Goal: Task Accomplishment & Management: Manage account settings

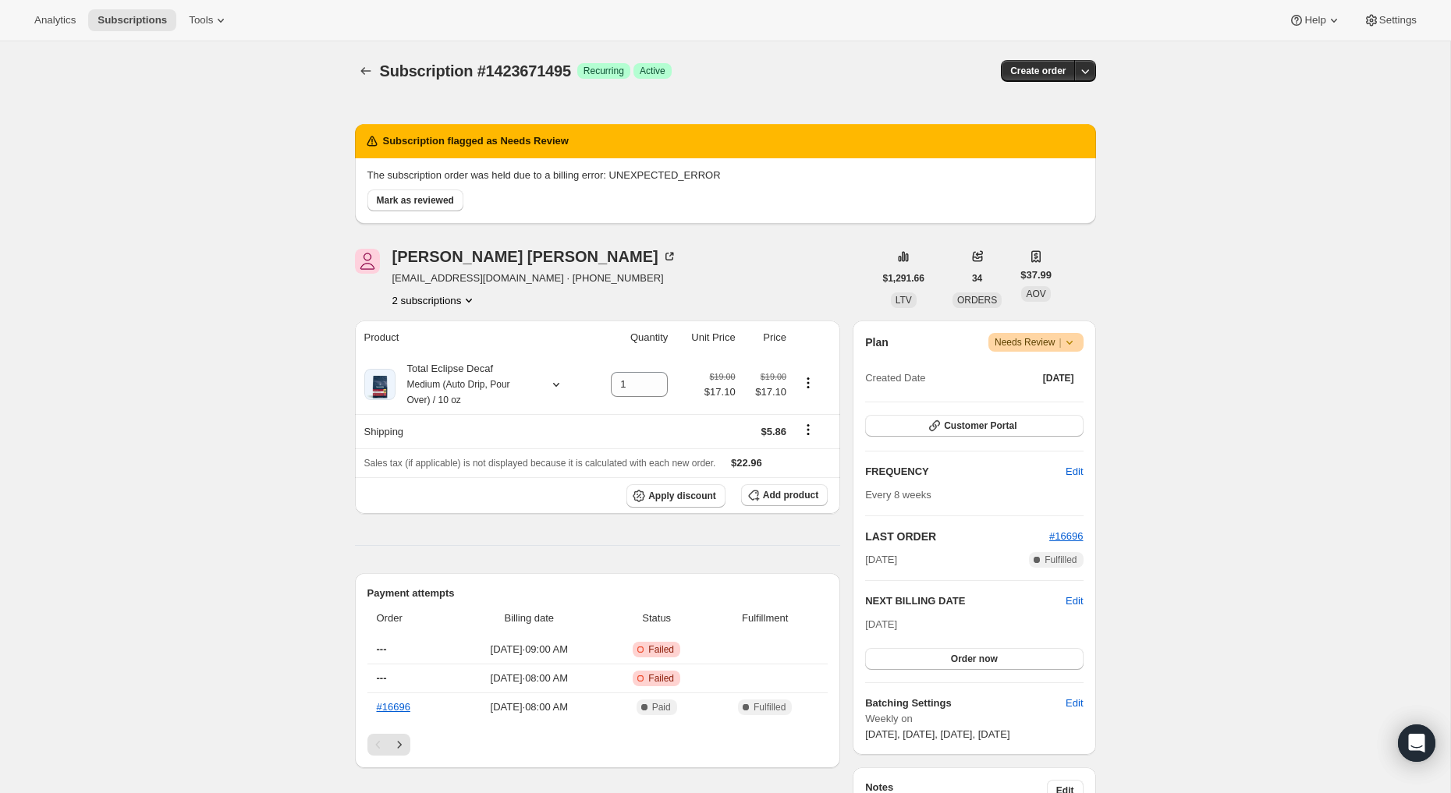
click at [1074, 339] on icon at bounding box center [1070, 343] width 16 height 16
click at [702, 234] on div "Subscription flagged as Needs Review The subscription order was held due to a b…" at bounding box center [725, 169] width 741 height 136
click at [373, 137] on icon at bounding box center [372, 142] width 10 height 10
drag, startPoint x: 764, startPoint y: 173, endPoint x: 626, endPoint y: 170, distance: 138.1
click at [626, 170] on p "The subscription order was held due to a billing error: UNEXPECTED_ERROR" at bounding box center [725, 176] width 716 height 16
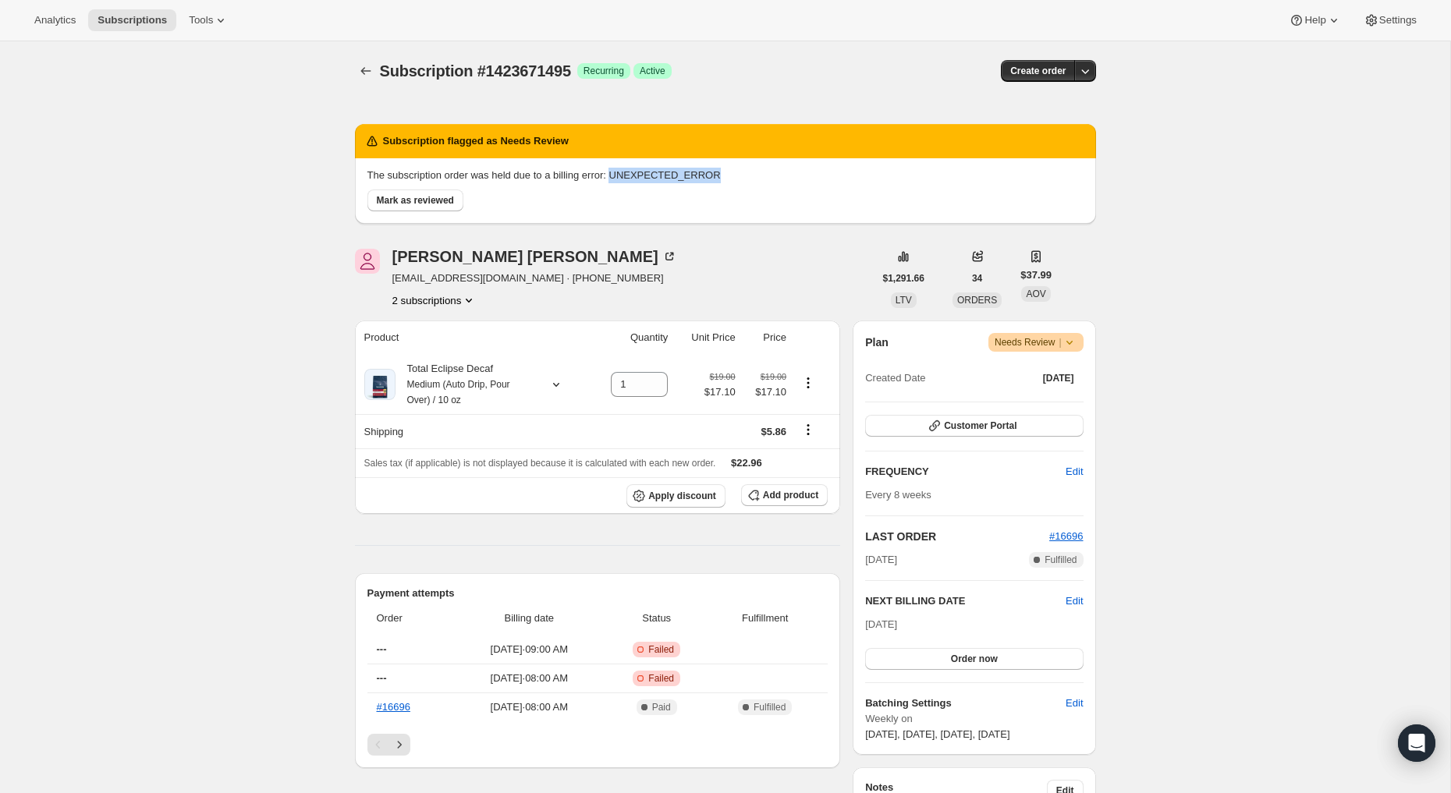
copy p "UNEXPECTED_ERROR"
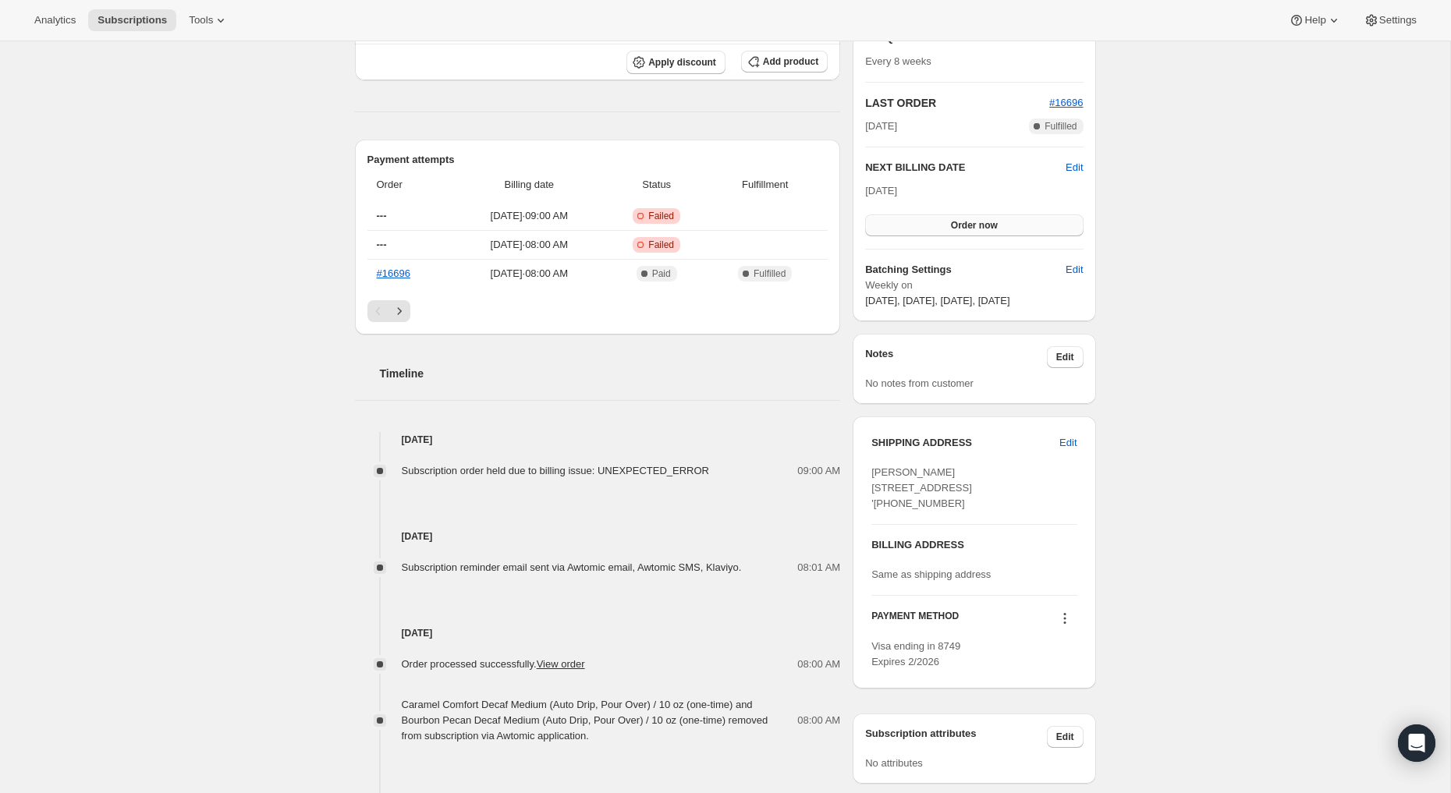
scroll to position [484, 0]
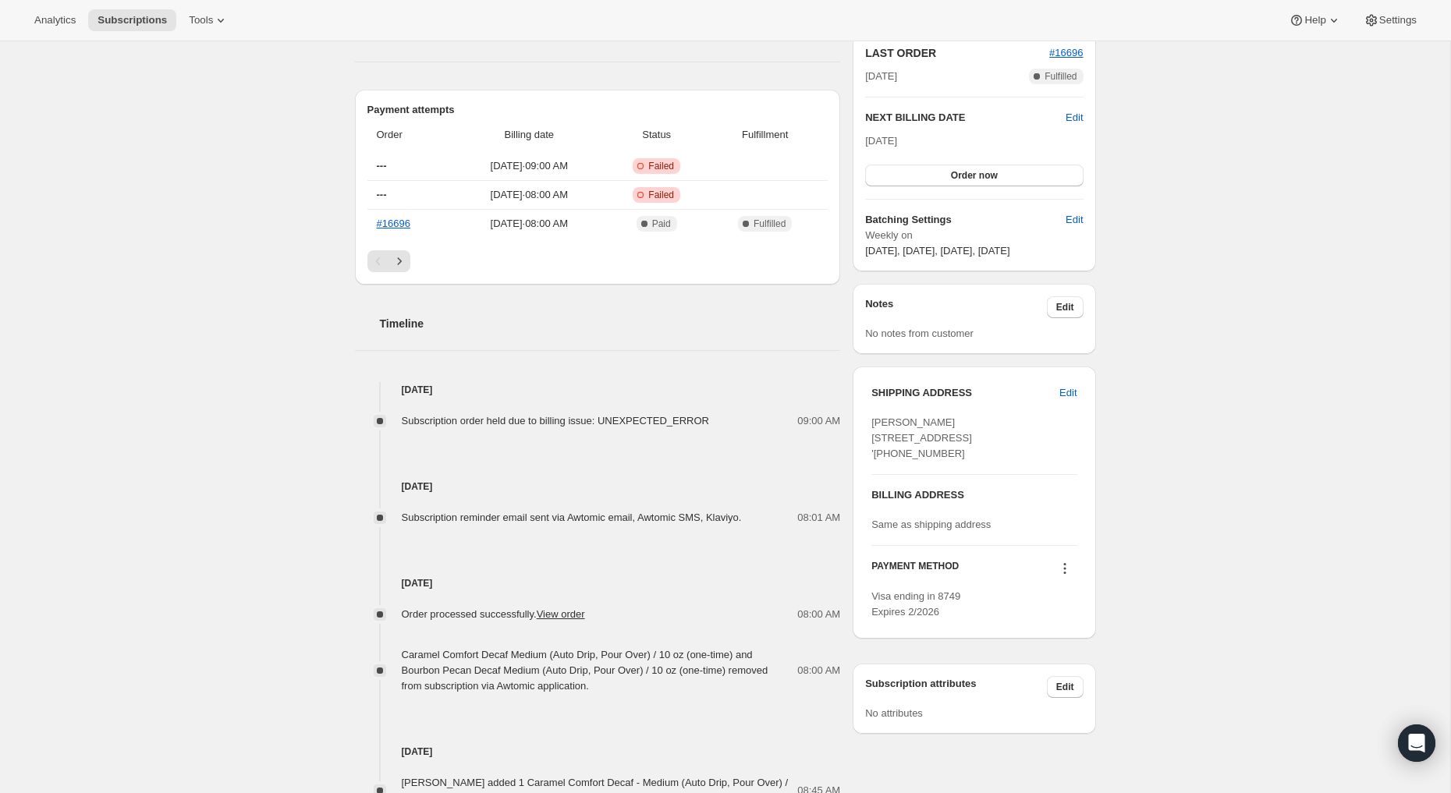
click at [1065, 570] on icon at bounding box center [1064, 569] width 2 height 2
click at [1107, 541] on div "Subscription #1423671495. This page is ready Subscription #1423671495 Success R…" at bounding box center [725, 391] width 779 height 1666
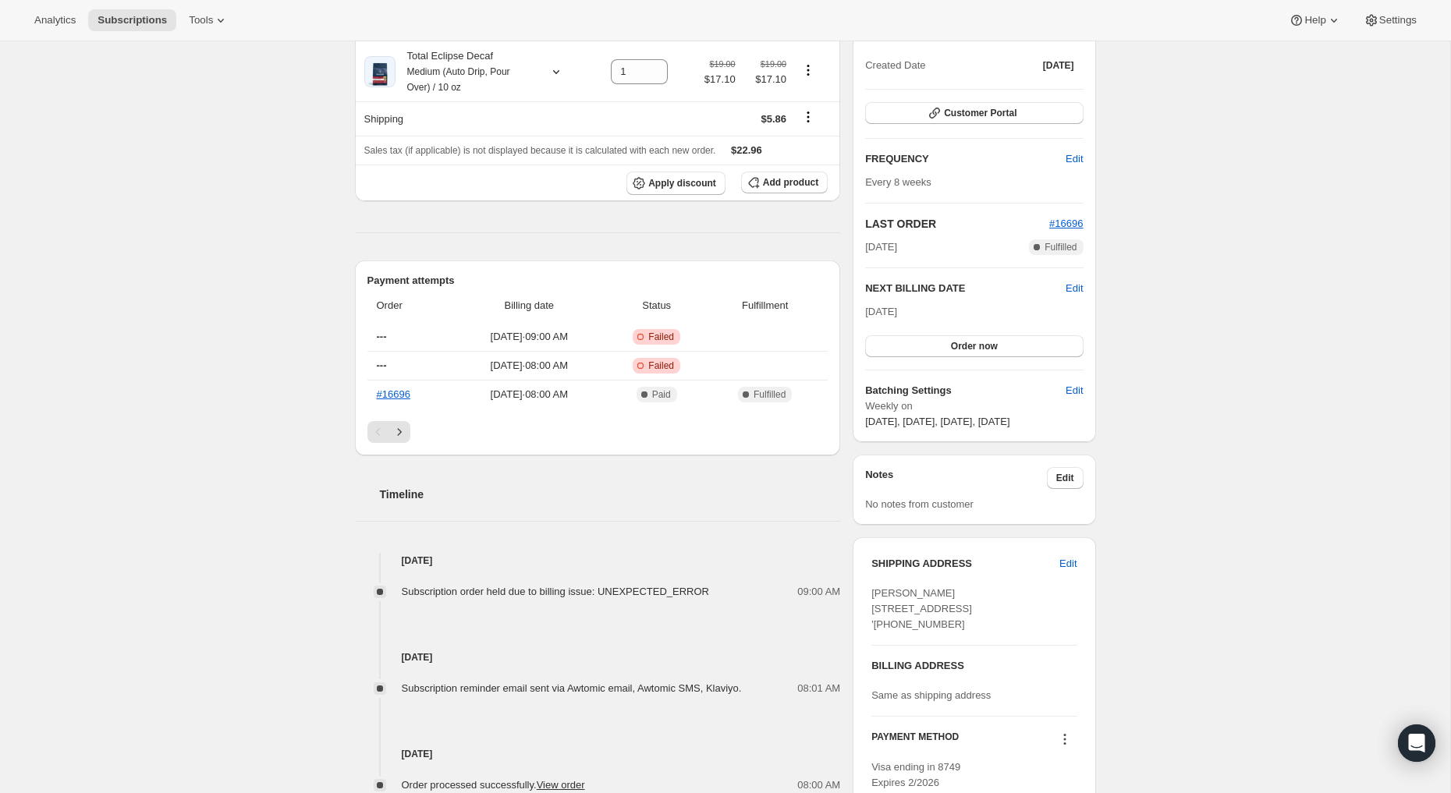
scroll to position [0, 0]
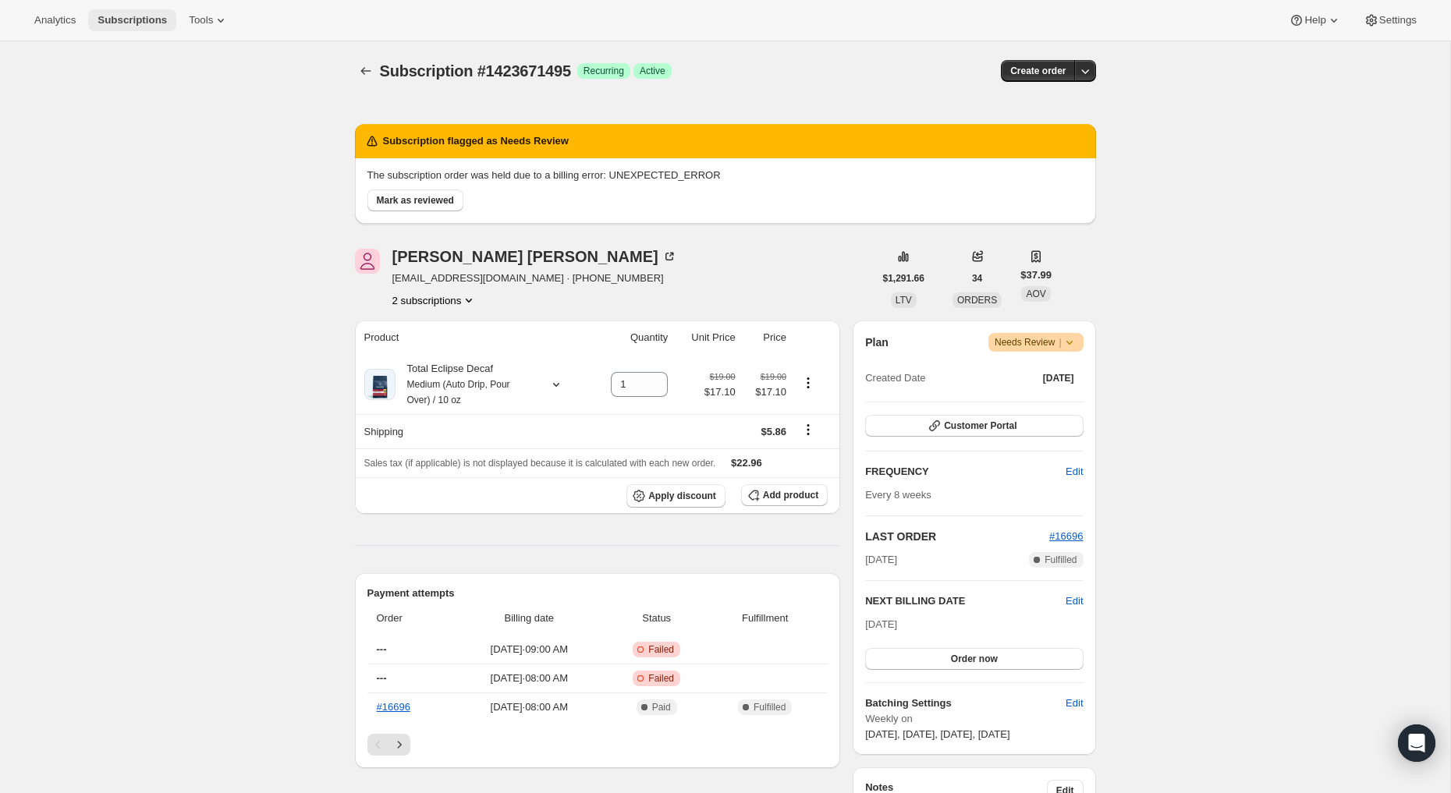
click at [131, 21] on span "Subscriptions" at bounding box center [132, 20] width 69 height 12
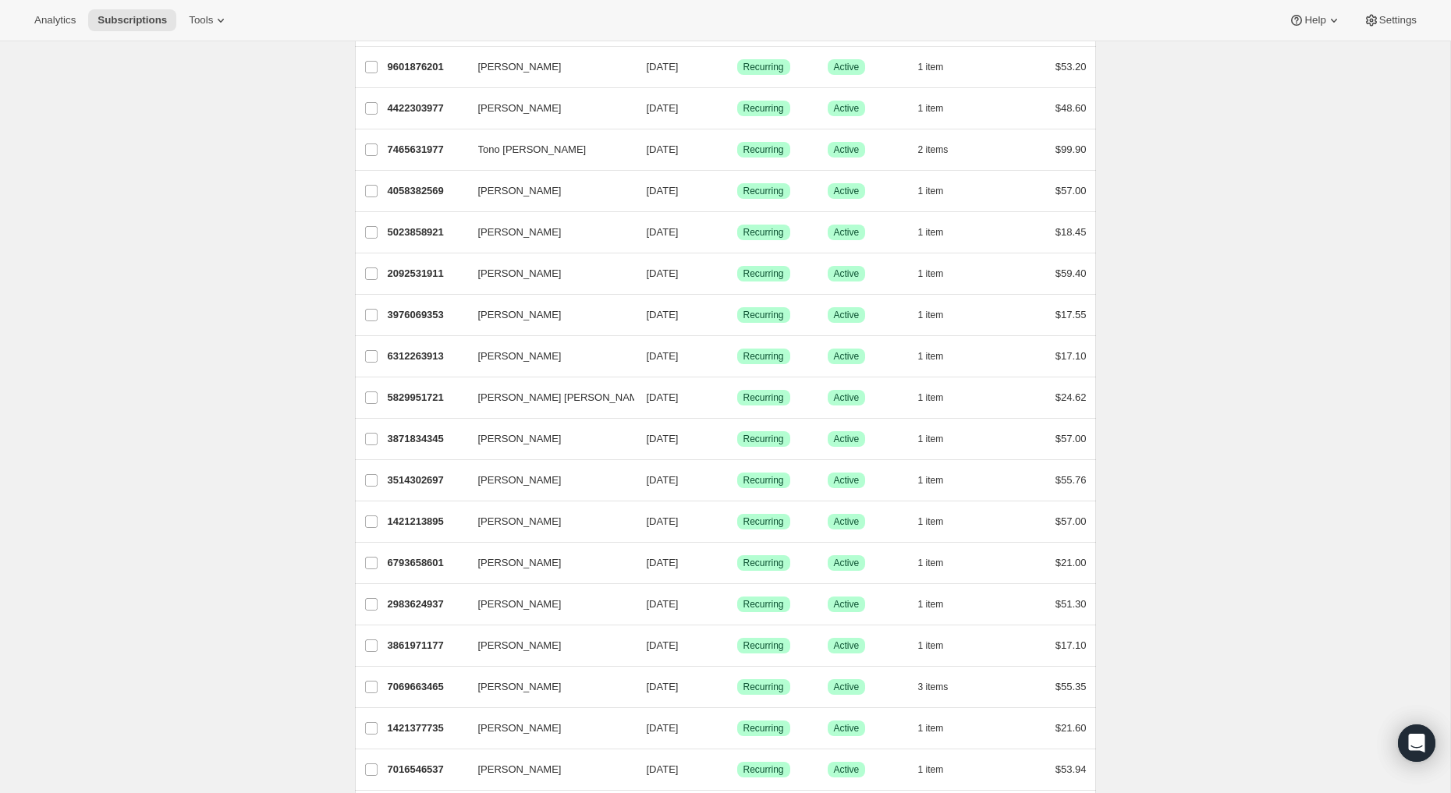
scroll to position [1514, 0]
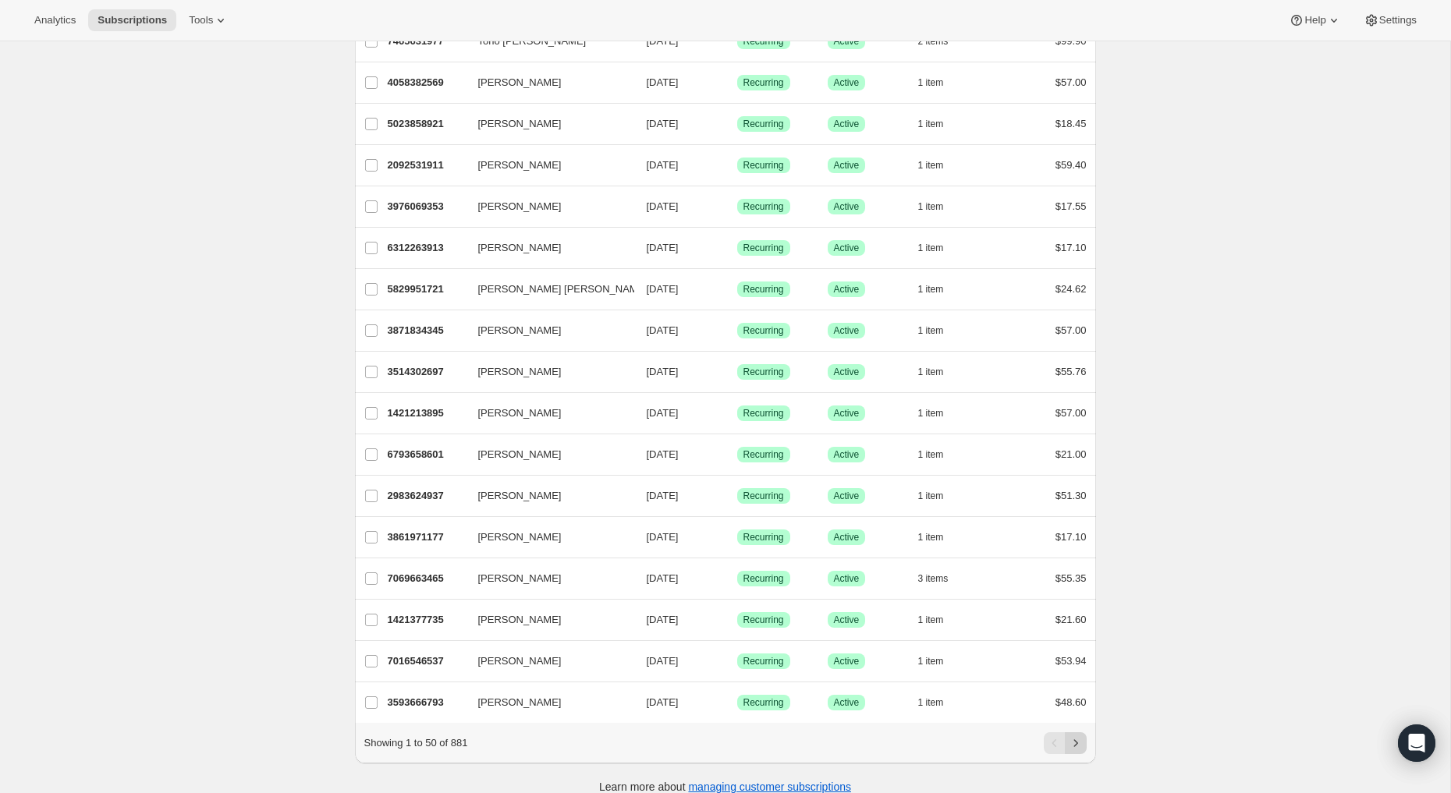
click at [1078, 736] on icon "Next" at bounding box center [1076, 744] width 16 height 16
click at [1056, 736] on icon "Previous" at bounding box center [1055, 744] width 16 height 16
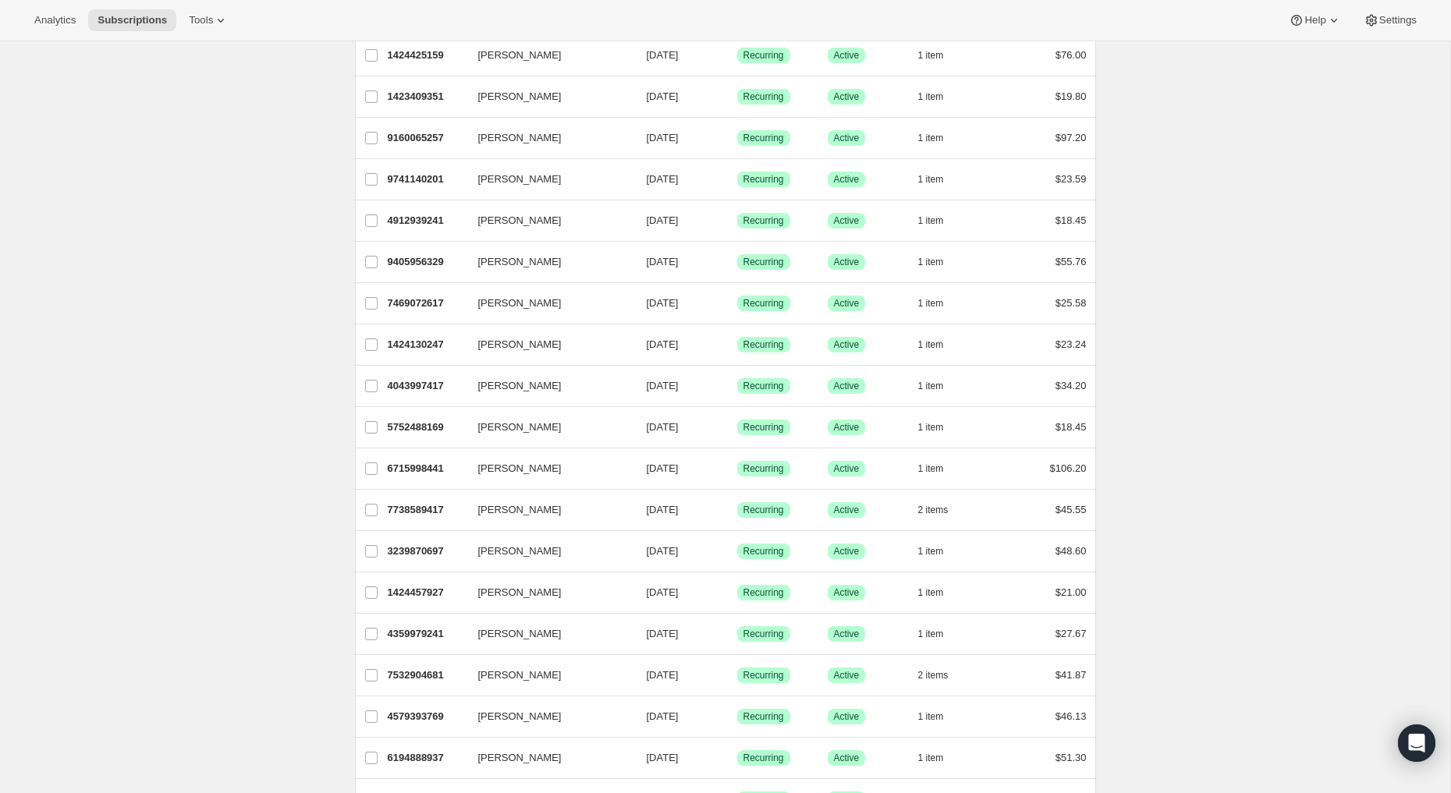
scroll to position [0, 0]
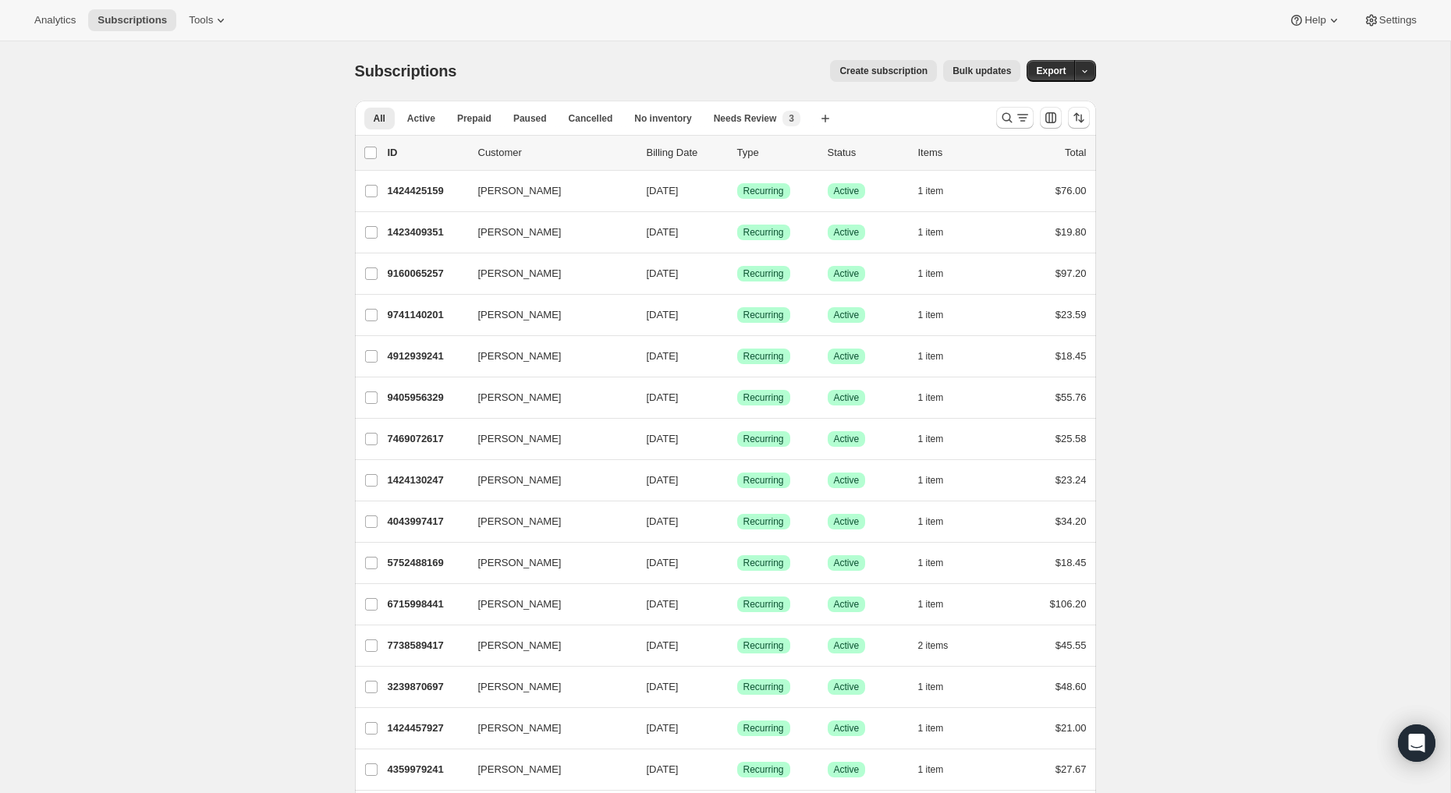
click at [857, 152] on p "Status" at bounding box center [867, 153] width 78 height 16
click at [833, 151] on p "Status" at bounding box center [867, 153] width 78 height 16
click at [829, 117] on icon "button" at bounding box center [826, 119] width 8 height 8
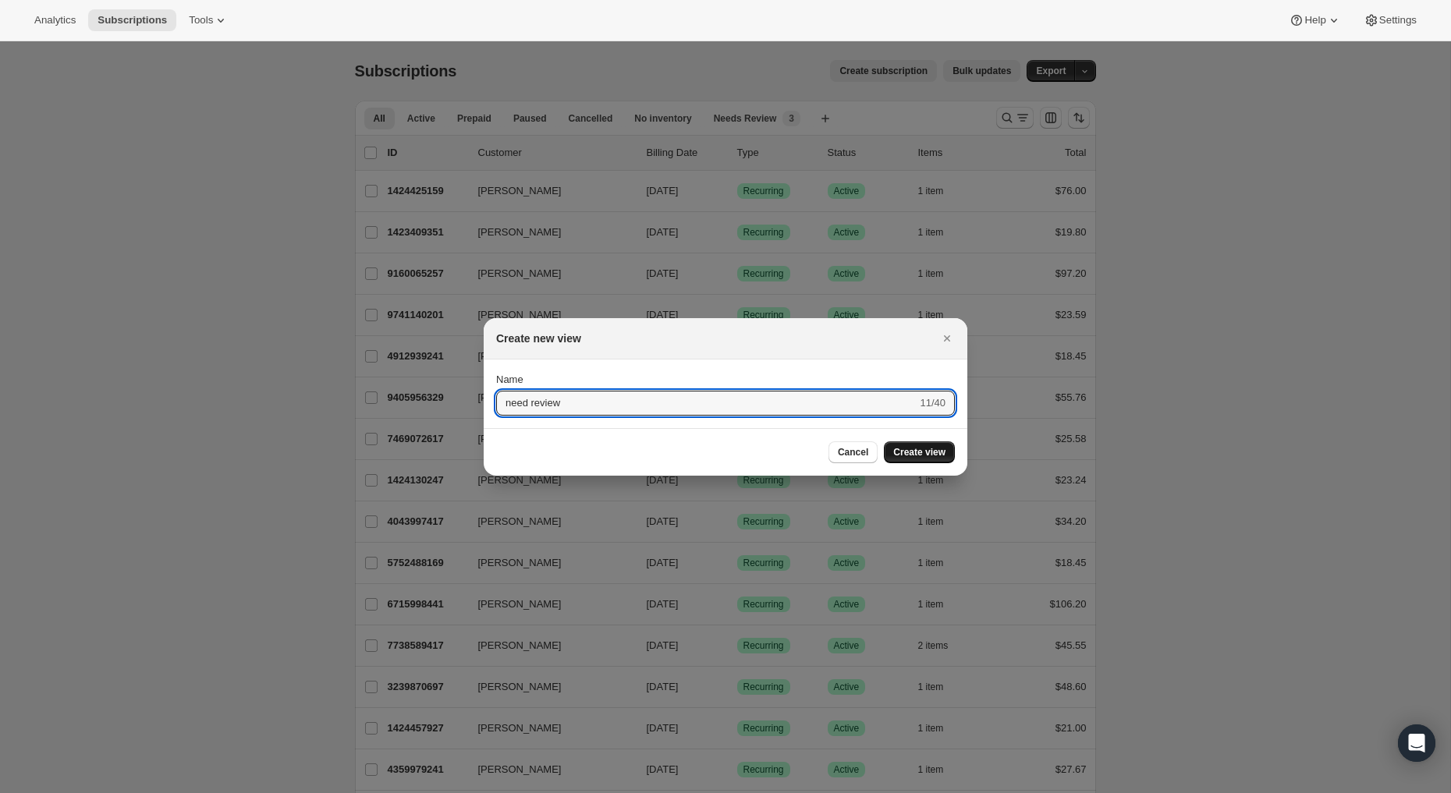
type input "need review"
click at [922, 453] on span "Create view" at bounding box center [919, 452] width 52 height 12
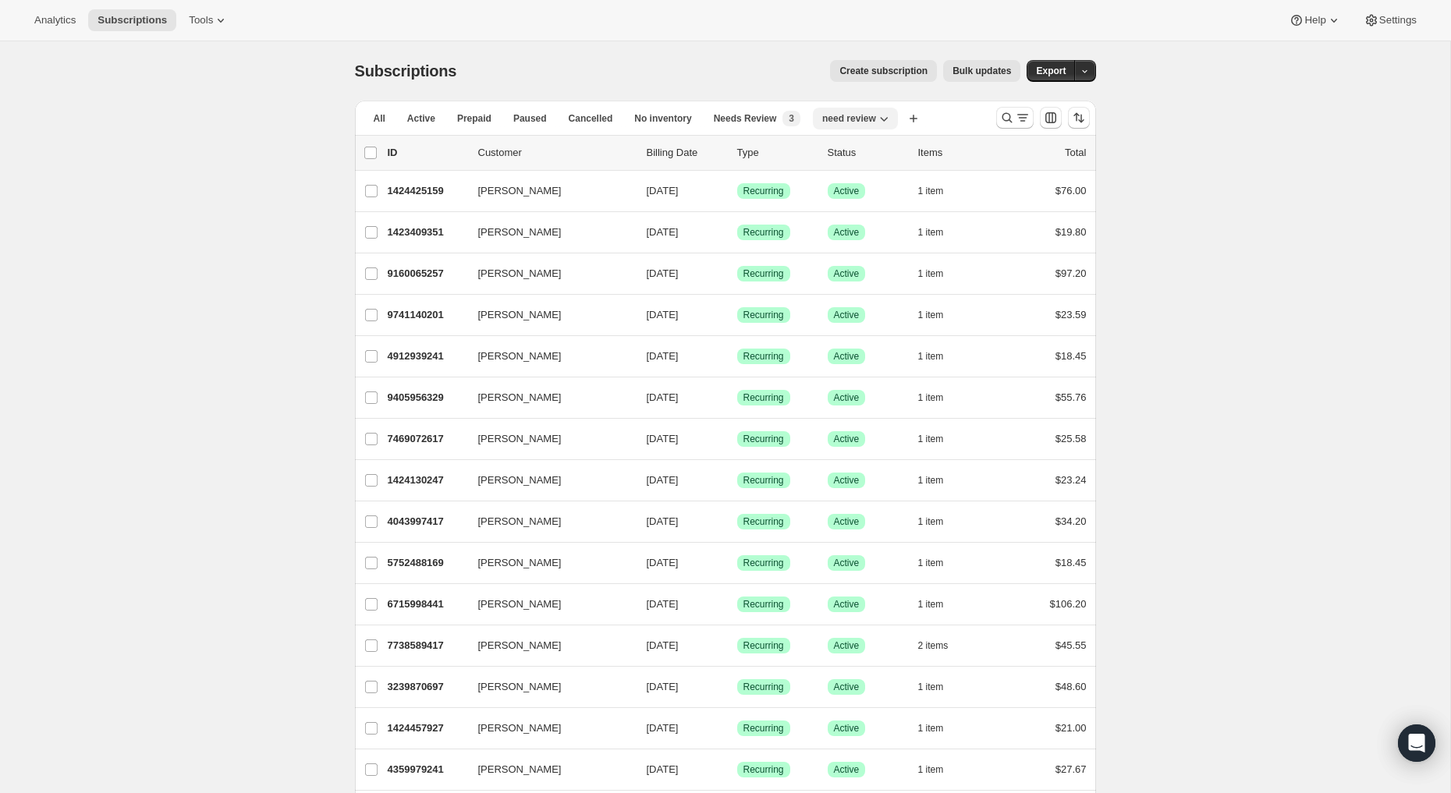
click at [892, 121] on icon "button" at bounding box center [884, 119] width 16 height 16
click at [773, 118] on span "Needs Review" at bounding box center [745, 118] width 63 height 12
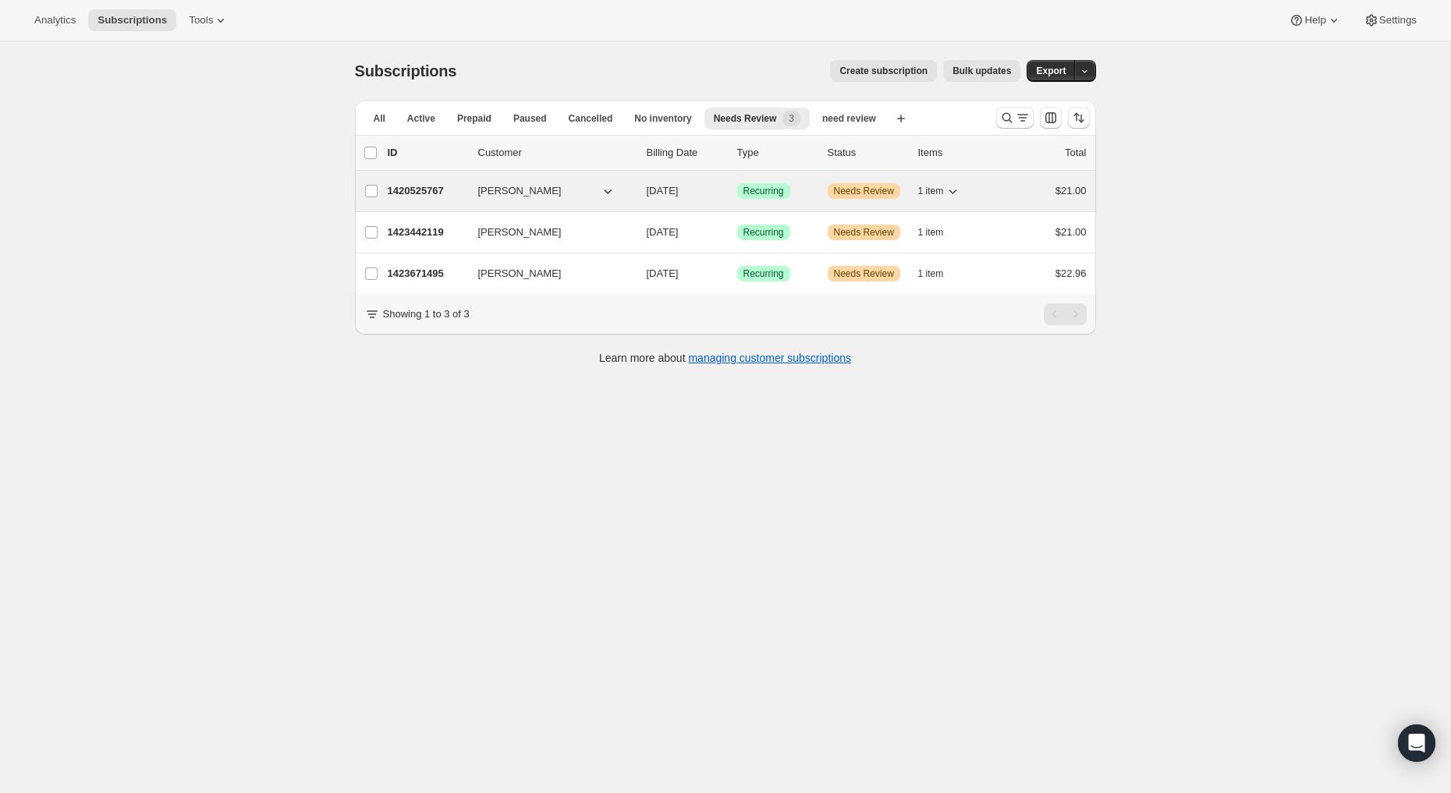
click at [420, 188] on p "1420525767" at bounding box center [427, 191] width 78 height 16
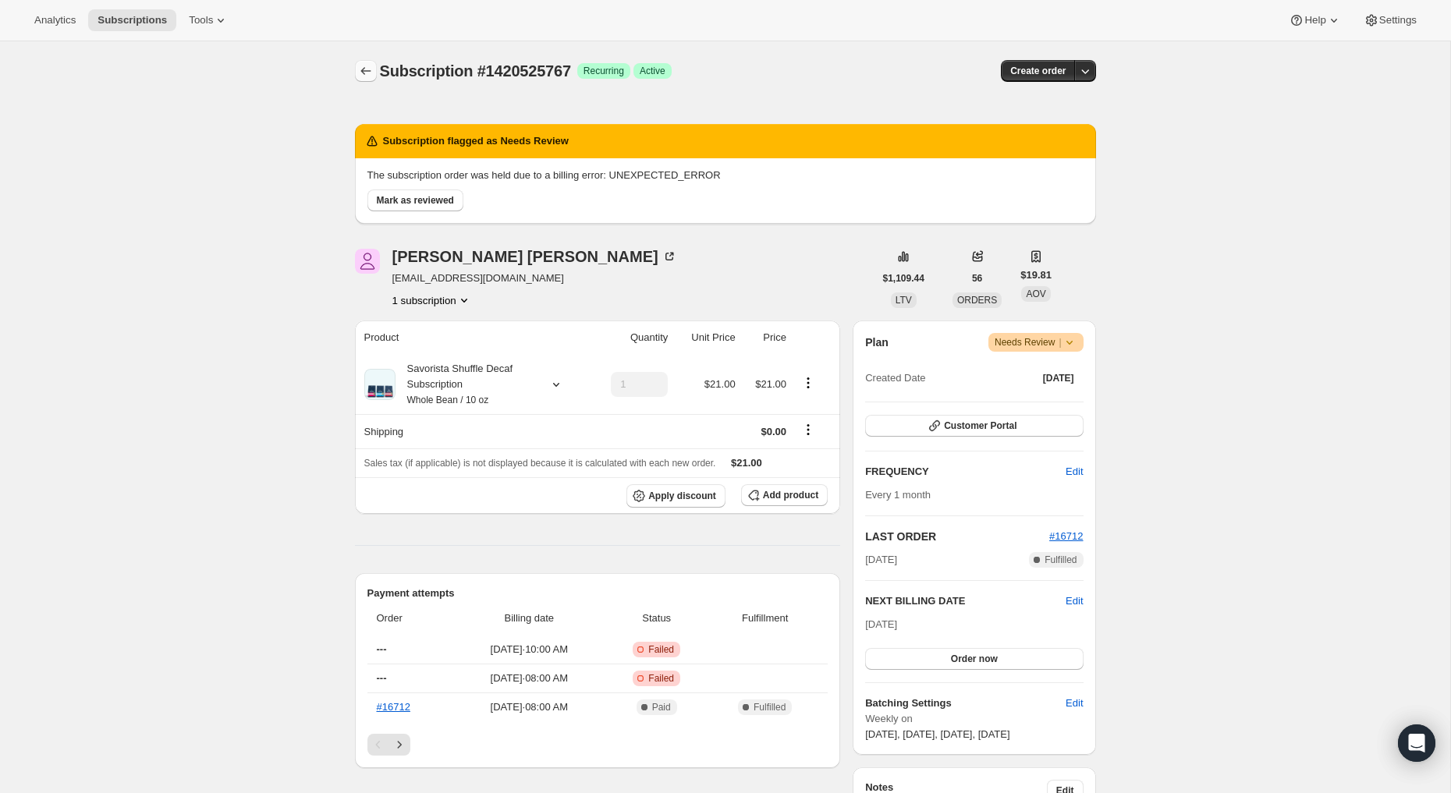
click at [356, 78] on button "Subscriptions" at bounding box center [366, 71] width 22 height 22
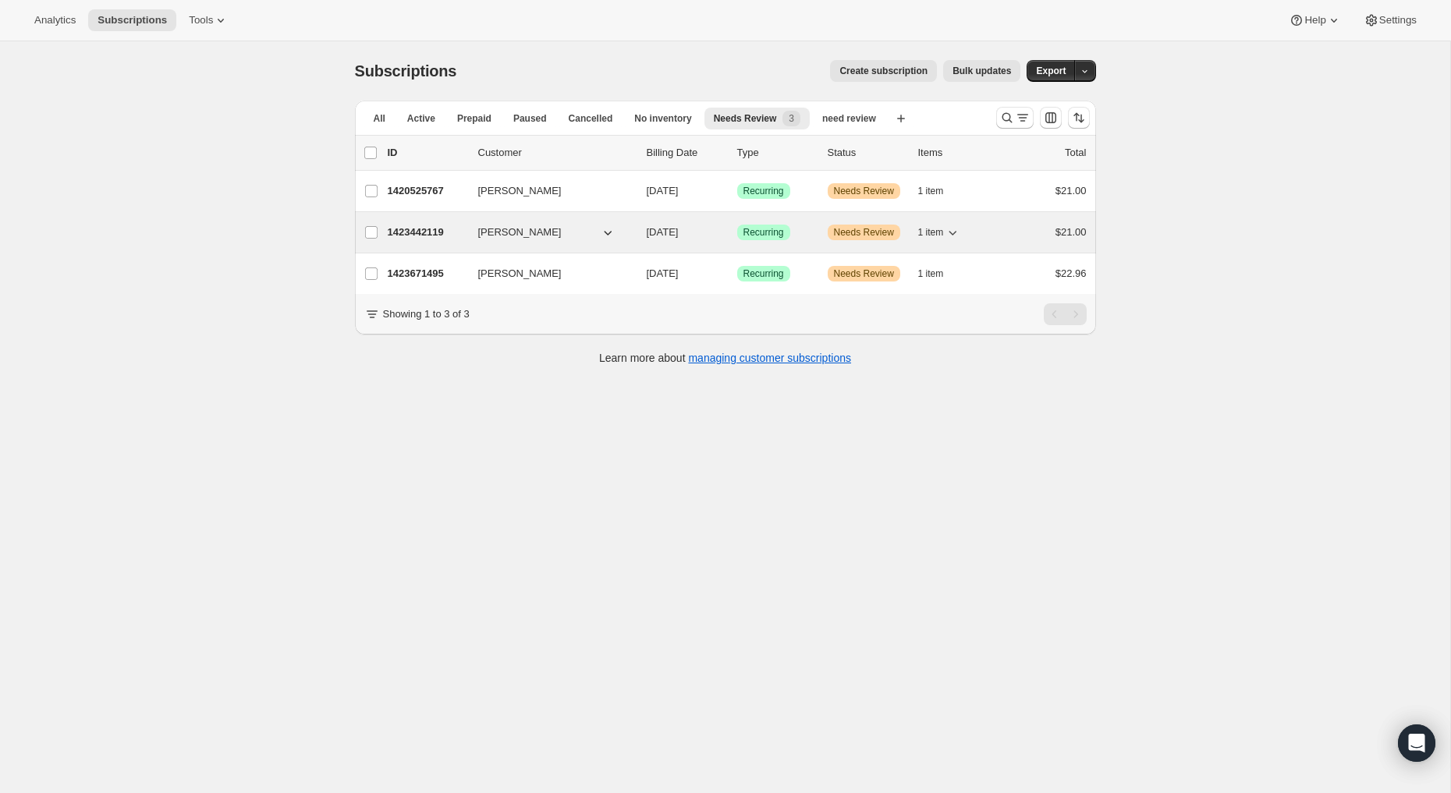
click at [847, 233] on span "Needs Review" at bounding box center [864, 232] width 60 height 12
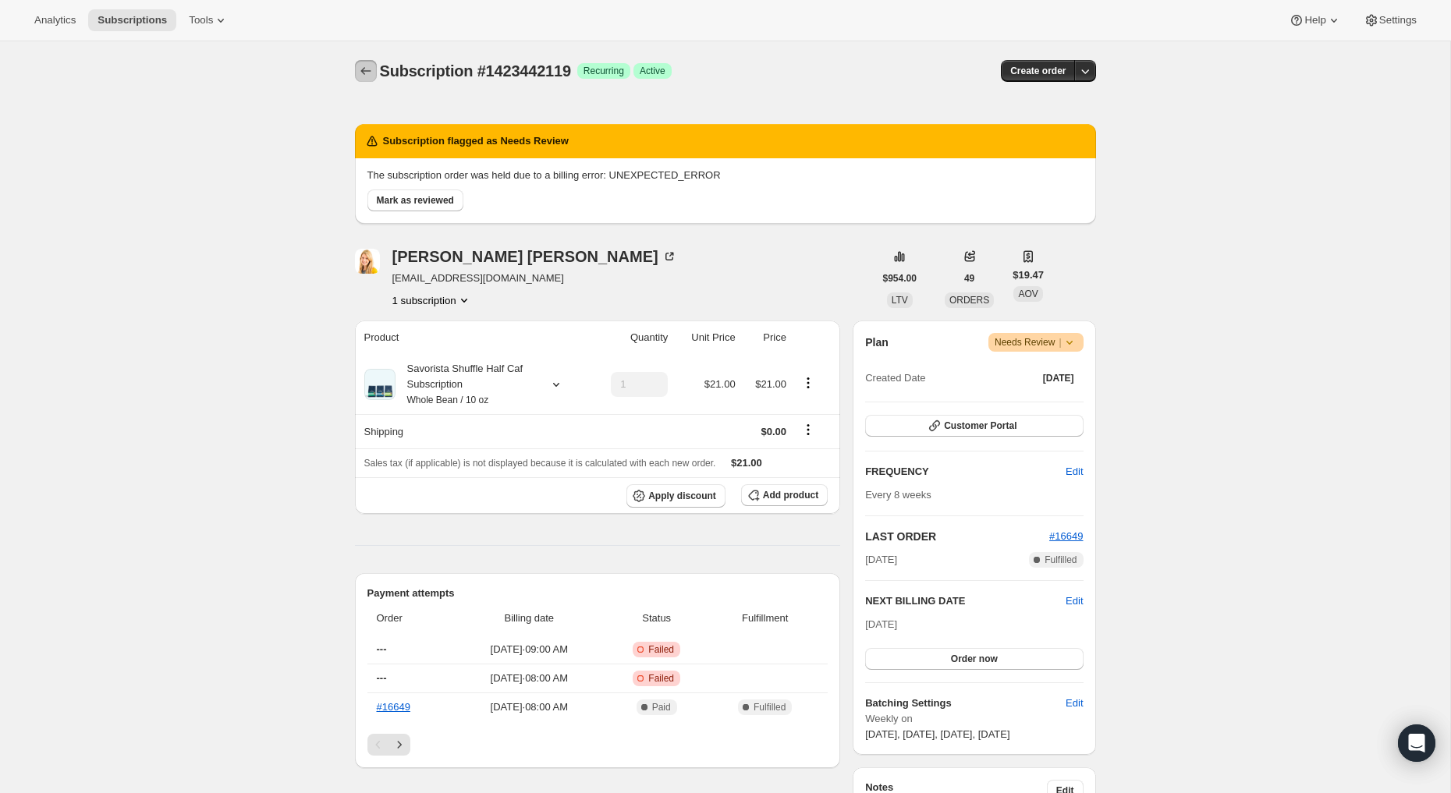
click at [356, 72] on button "Subscriptions" at bounding box center [366, 71] width 22 height 22
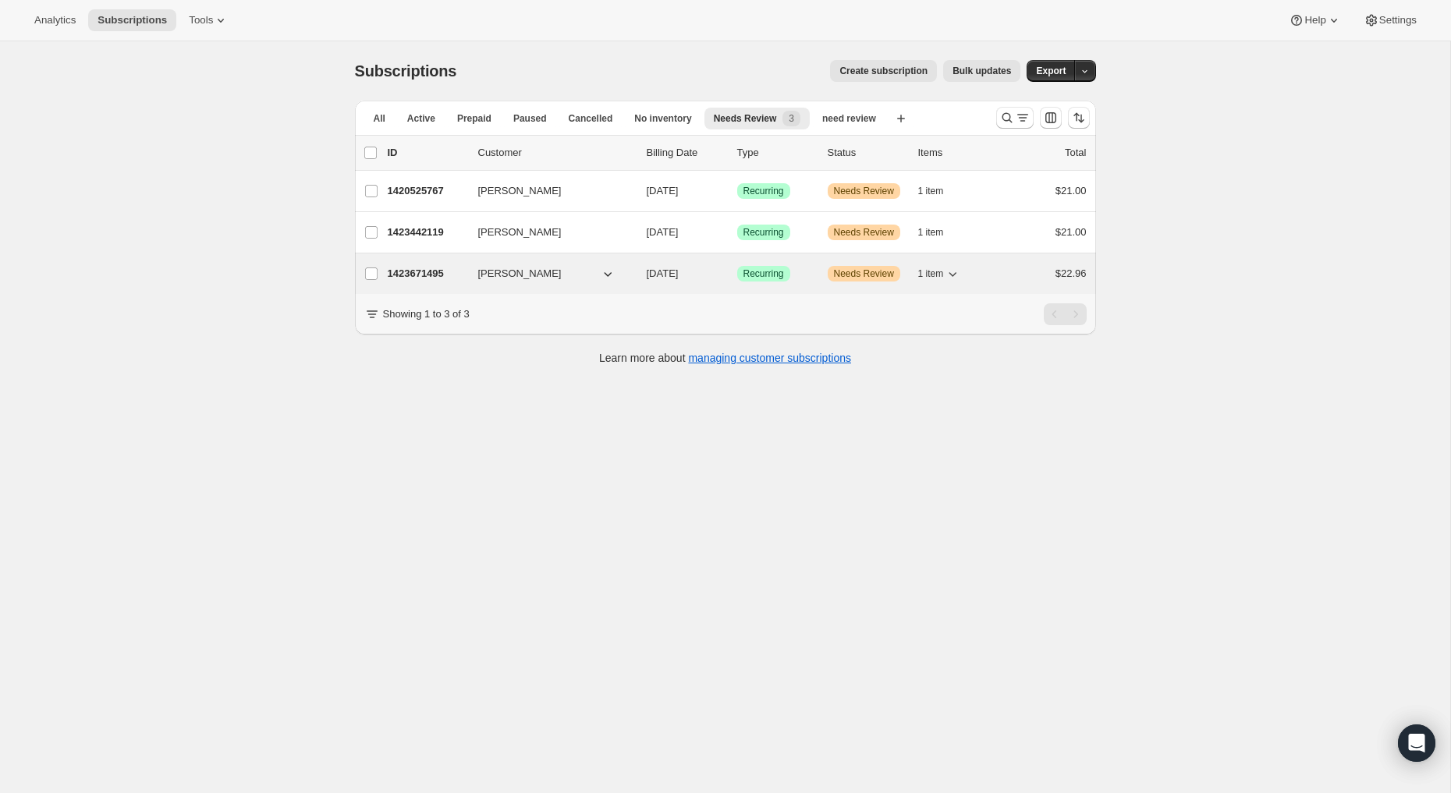
click at [433, 274] on p "1423671495" at bounding box center [427, 274] width 78 height 16
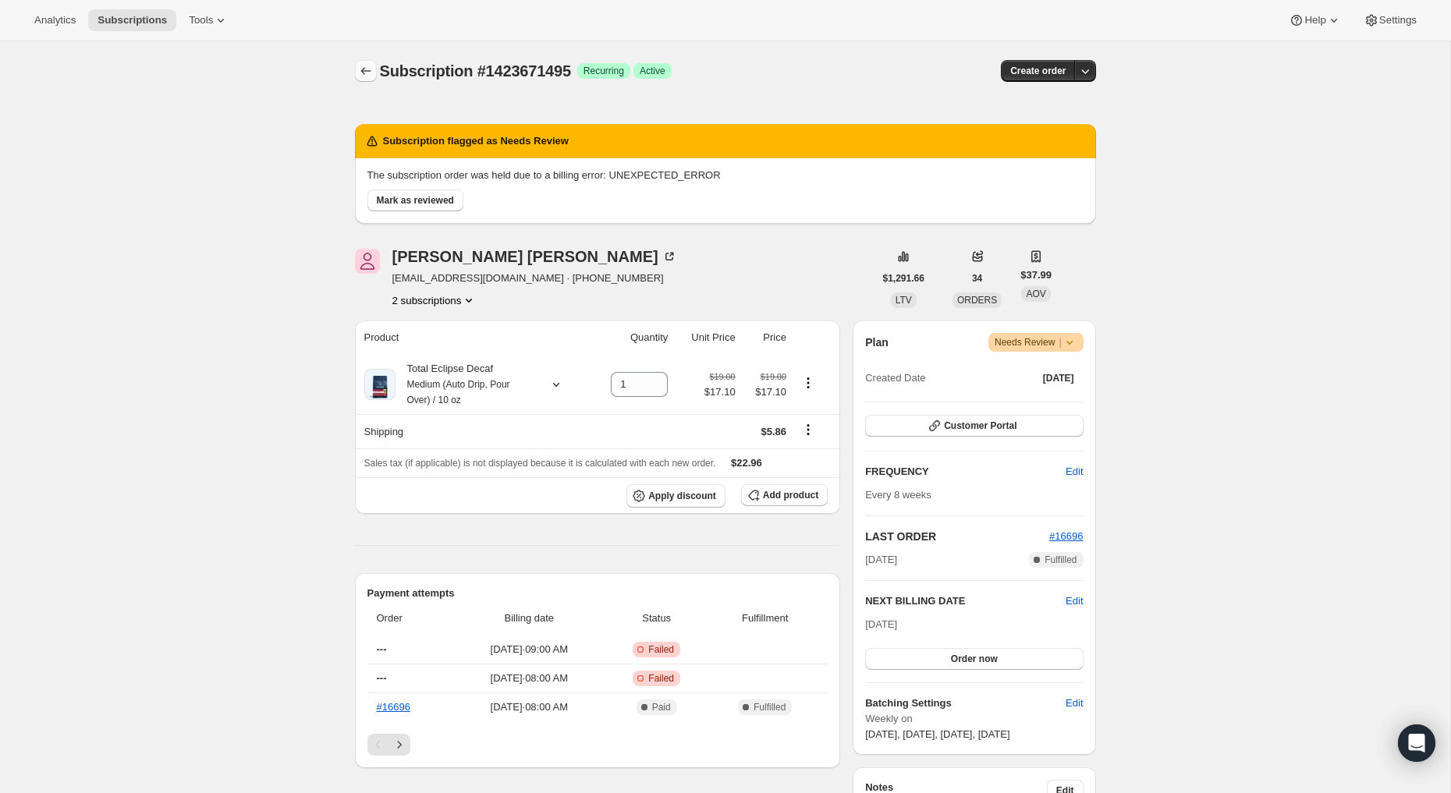
click at [361, 72] on icon "Subscriptions" at bounding box center [366, 71] width 16 height 16
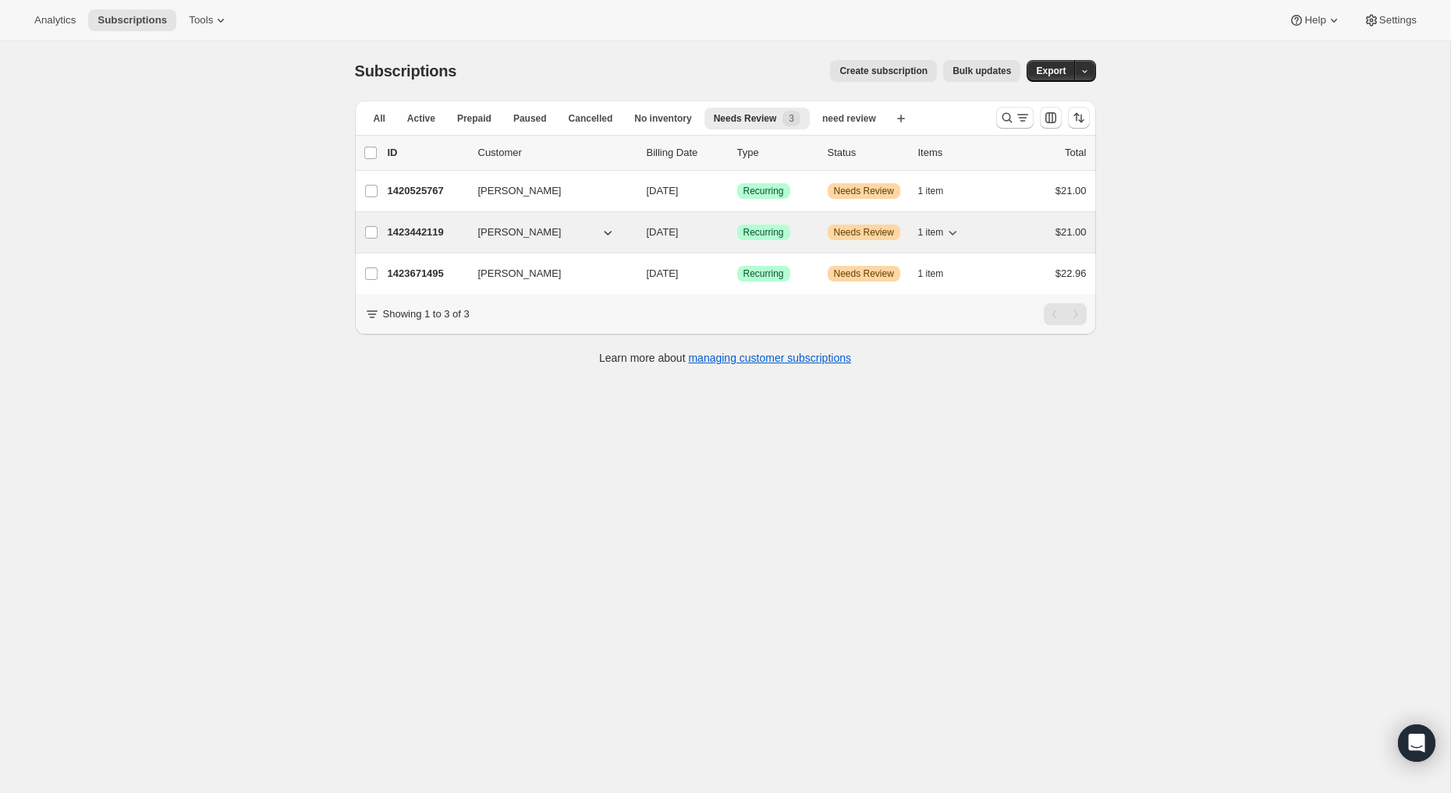
click at [419, 227] on p "1423442119" at bounding box center [427, 233] width 78 height 16
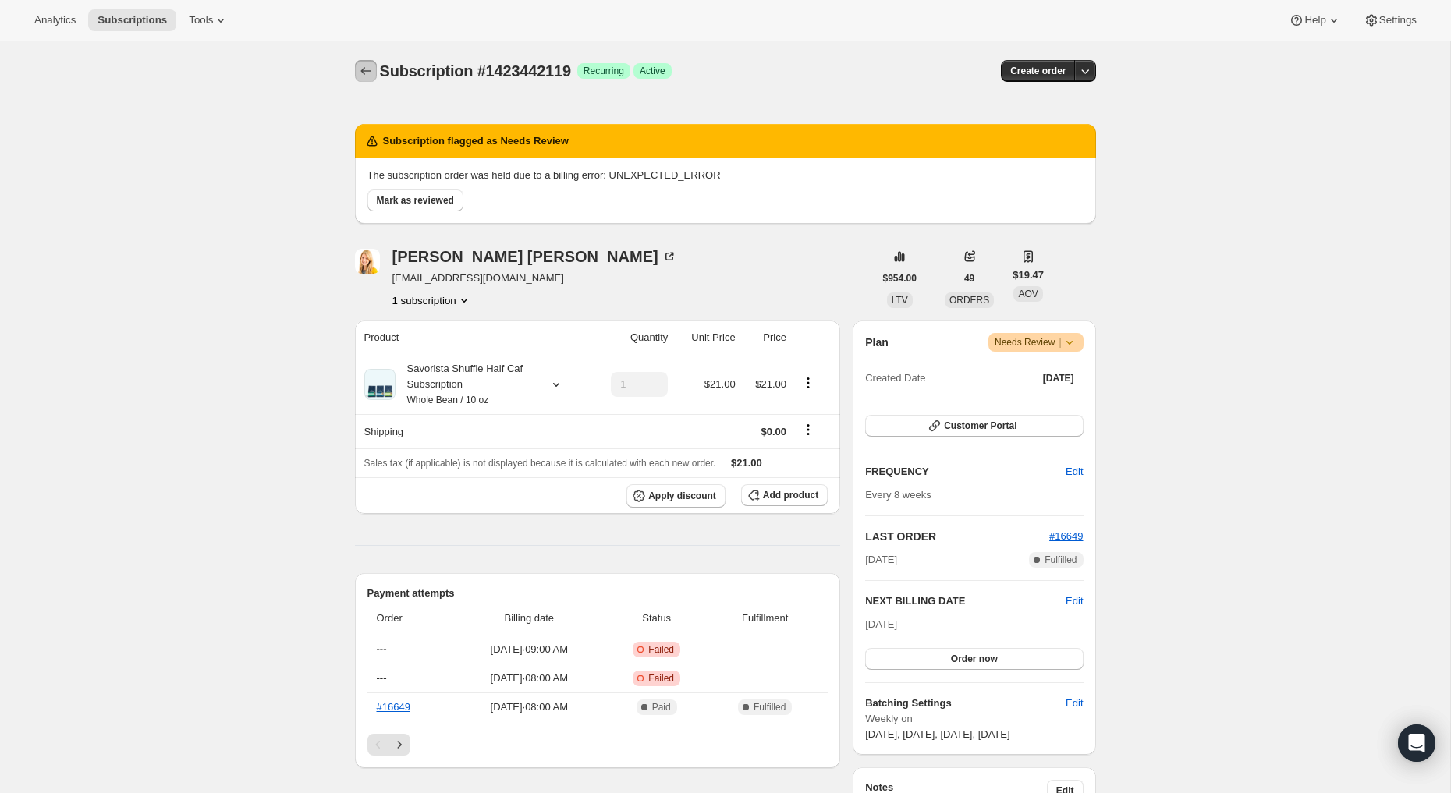
click at [364, 69] on icon "Subscriptions" at bounding box center [366, 71] width 16 height 16
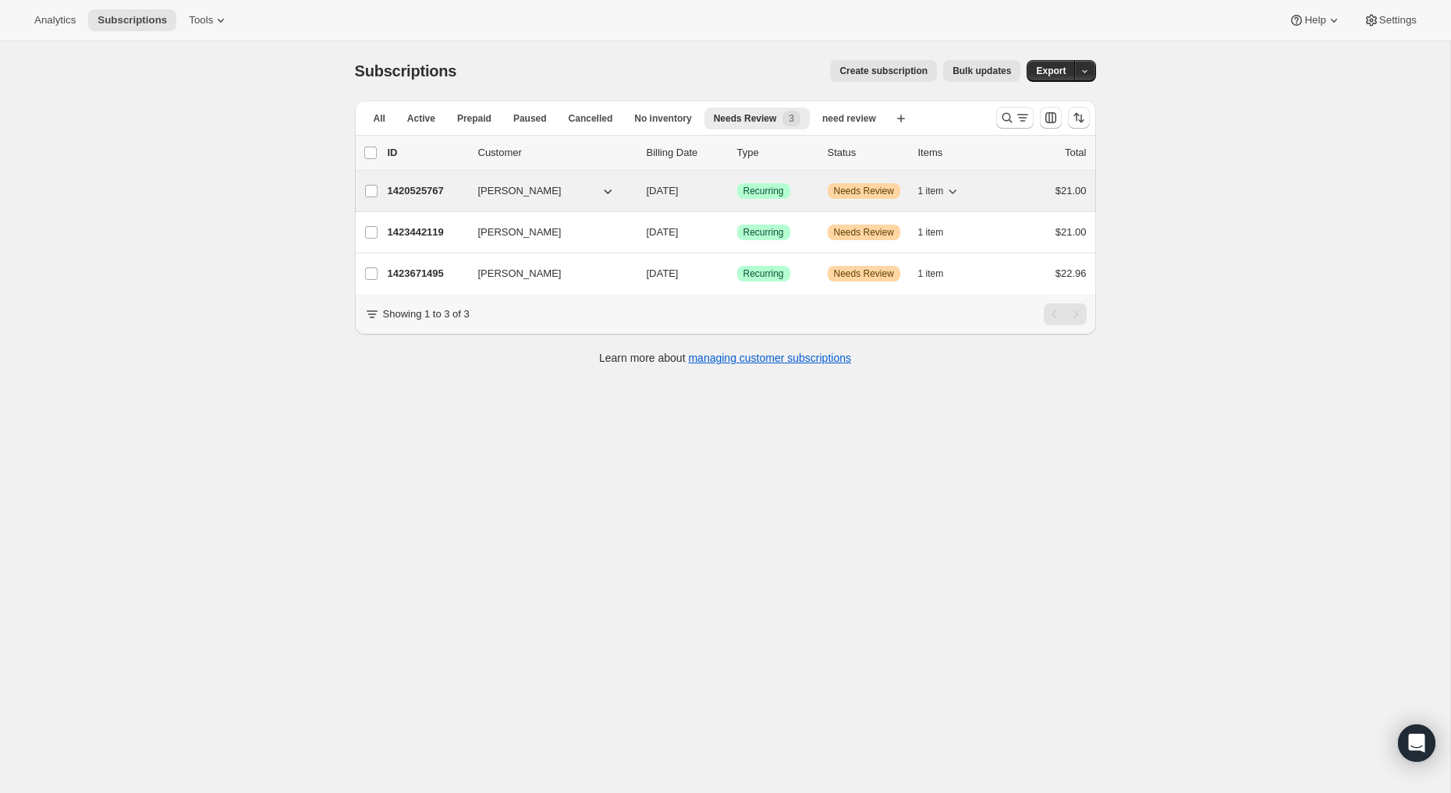
click at [420, 189] on p "1420525767" at bounding box center [427, 191] width 78 height 16
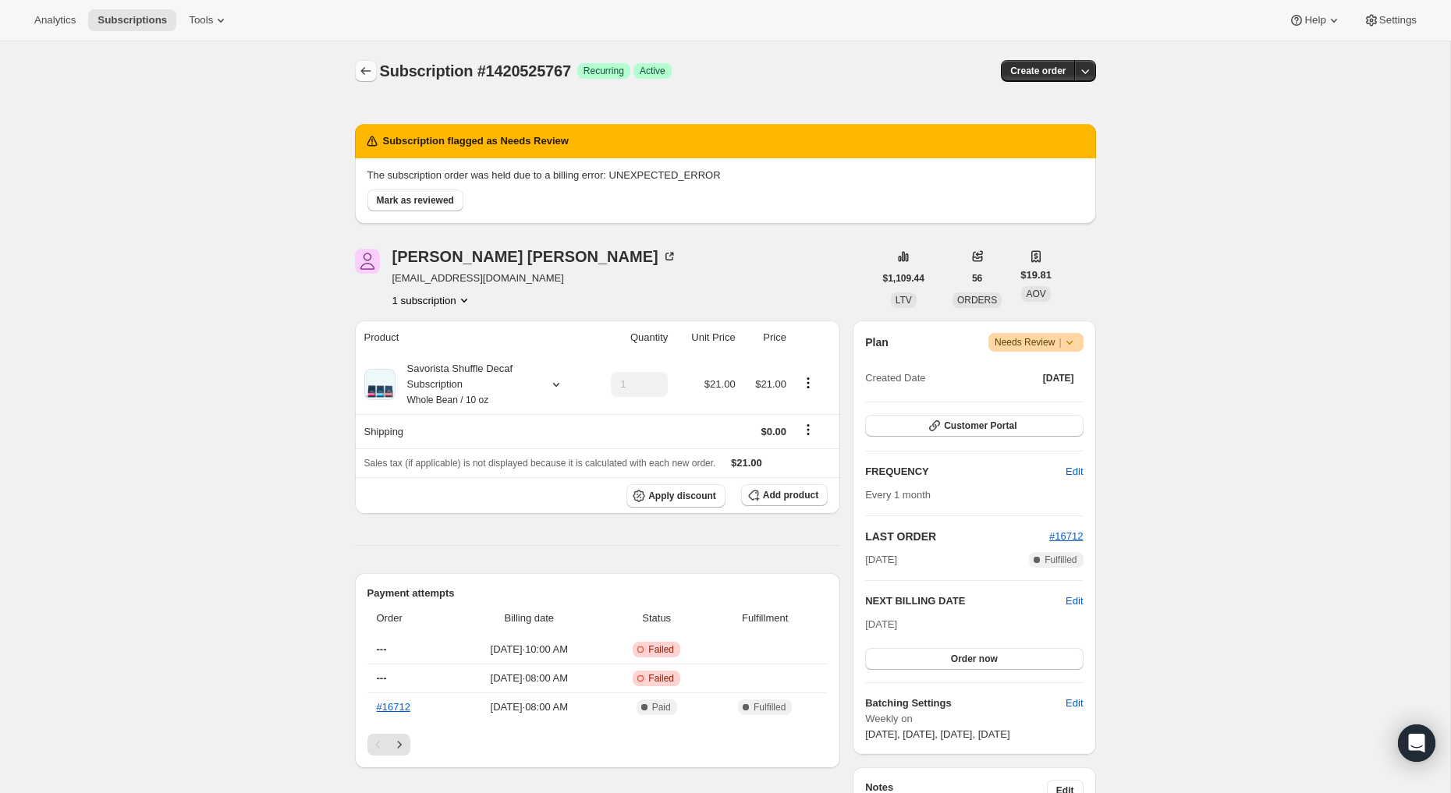
click at [367, 67] on icon "Subscriptions" at bounding box center [366, 71] width 16 height 16
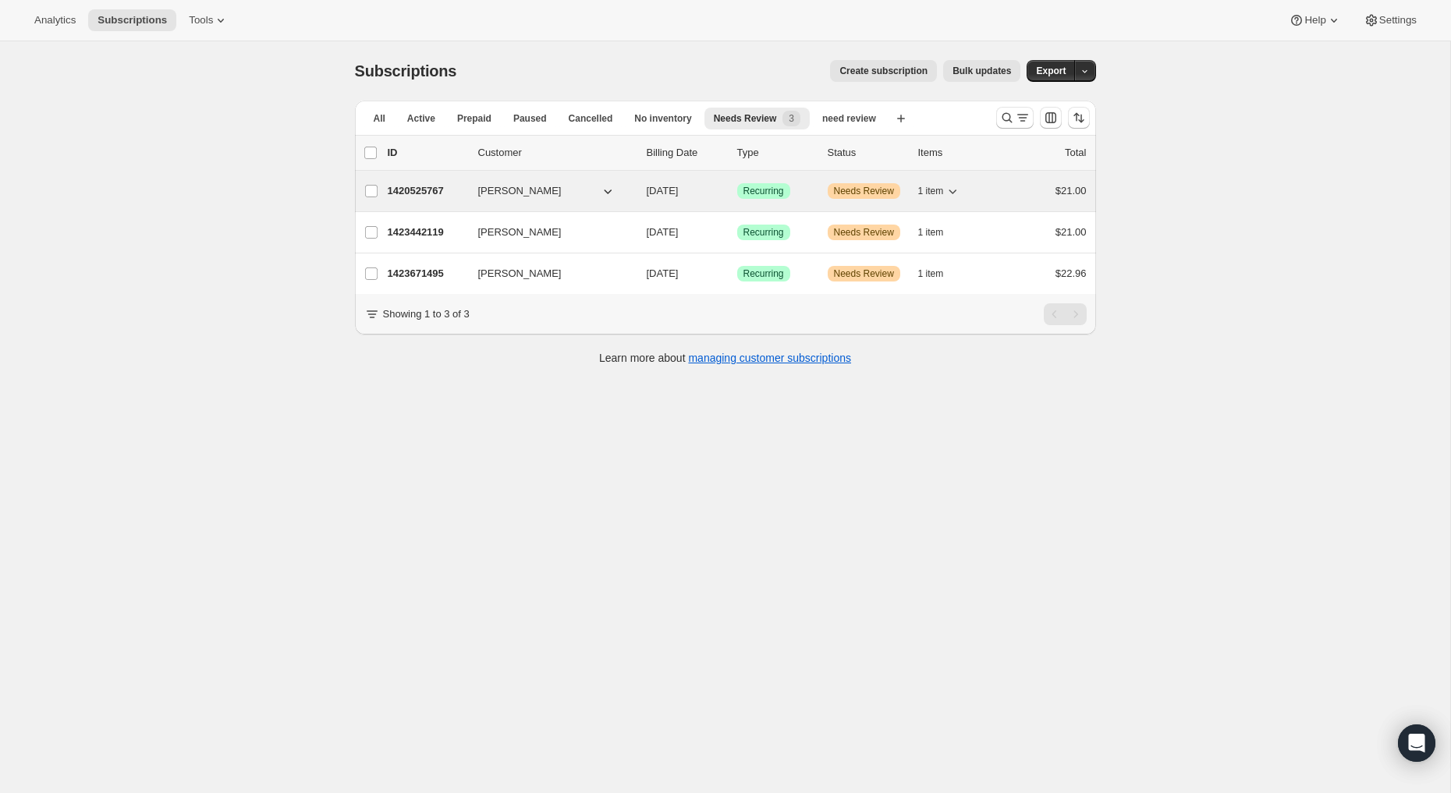
click at [424, 180] on div "1420525767 [PERSON_NAME] [DATE] Success Recurring Warning Needs Review 1 item $…" at bounding box center [737, 191] width 699 height 22
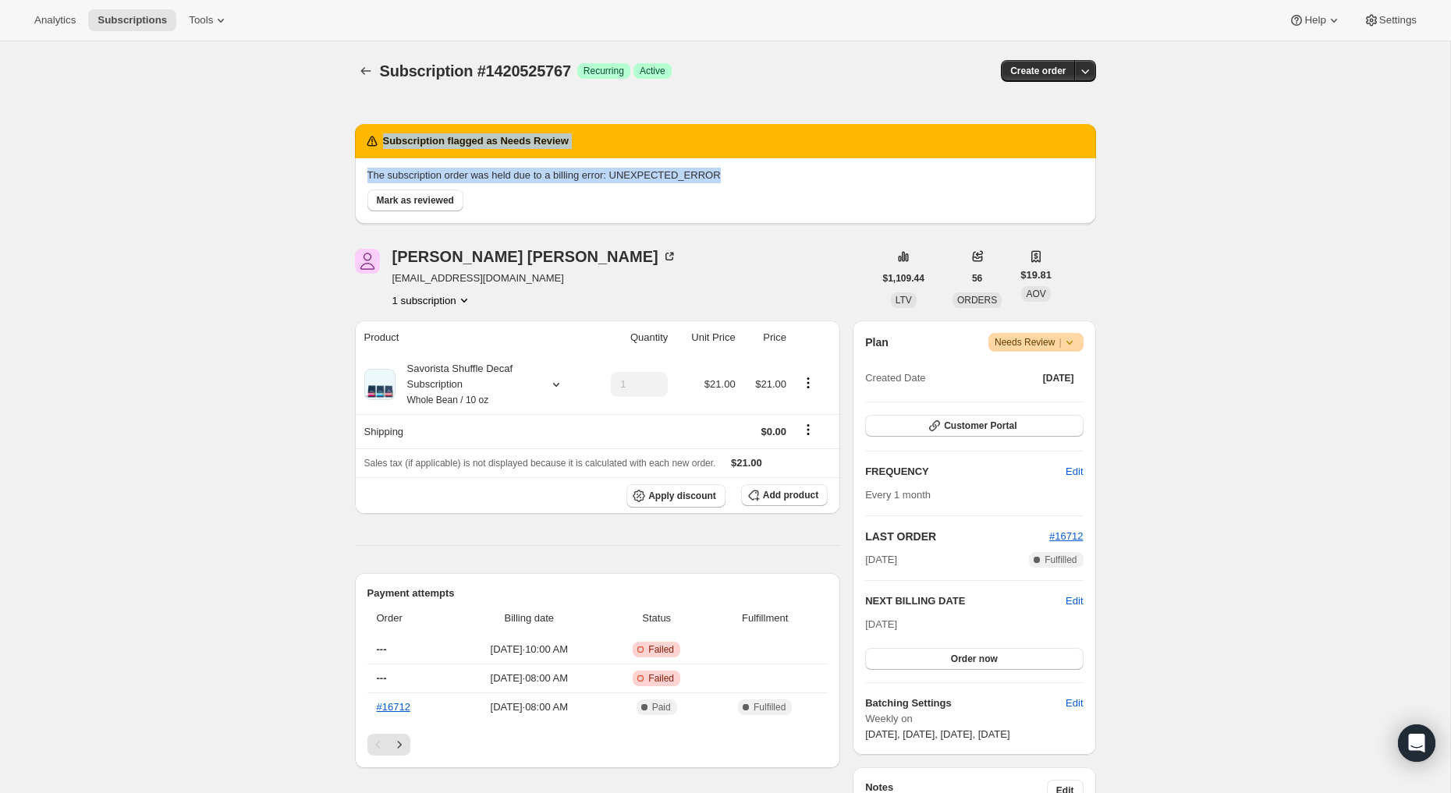
drag, startPoint x: 341, startPoint y: 123, endPoint x: 747, endPoint y: 179, distance: 409.5
click at [747, 179] on div "Subscription #1420525767. This page is ready Subscription #1420525767 Success R…" at bounding box center [725, 718] width 779 height 1354
copy div "Subscription flagged as Needs Review The subscription order was held due to a b…"
click at [362, 70] on icon "Subscriptions" at bounding box center [365, 71] width 10 height 8
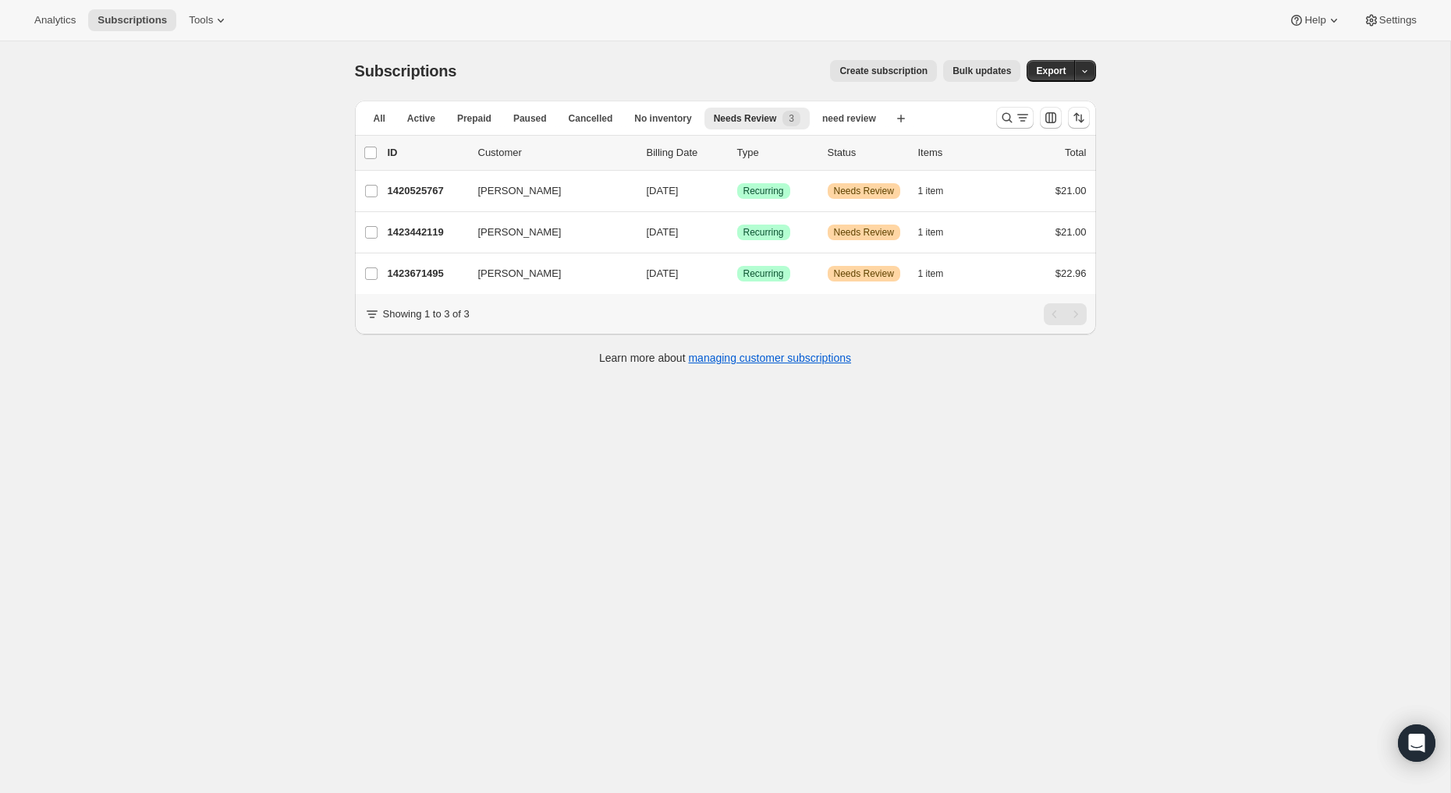
click at [1102, 580] on div "Subscriptions. This page is ready Subscriptions Create subscription Bulk update…" at bounding box center [725, 437] width 1450 height 793
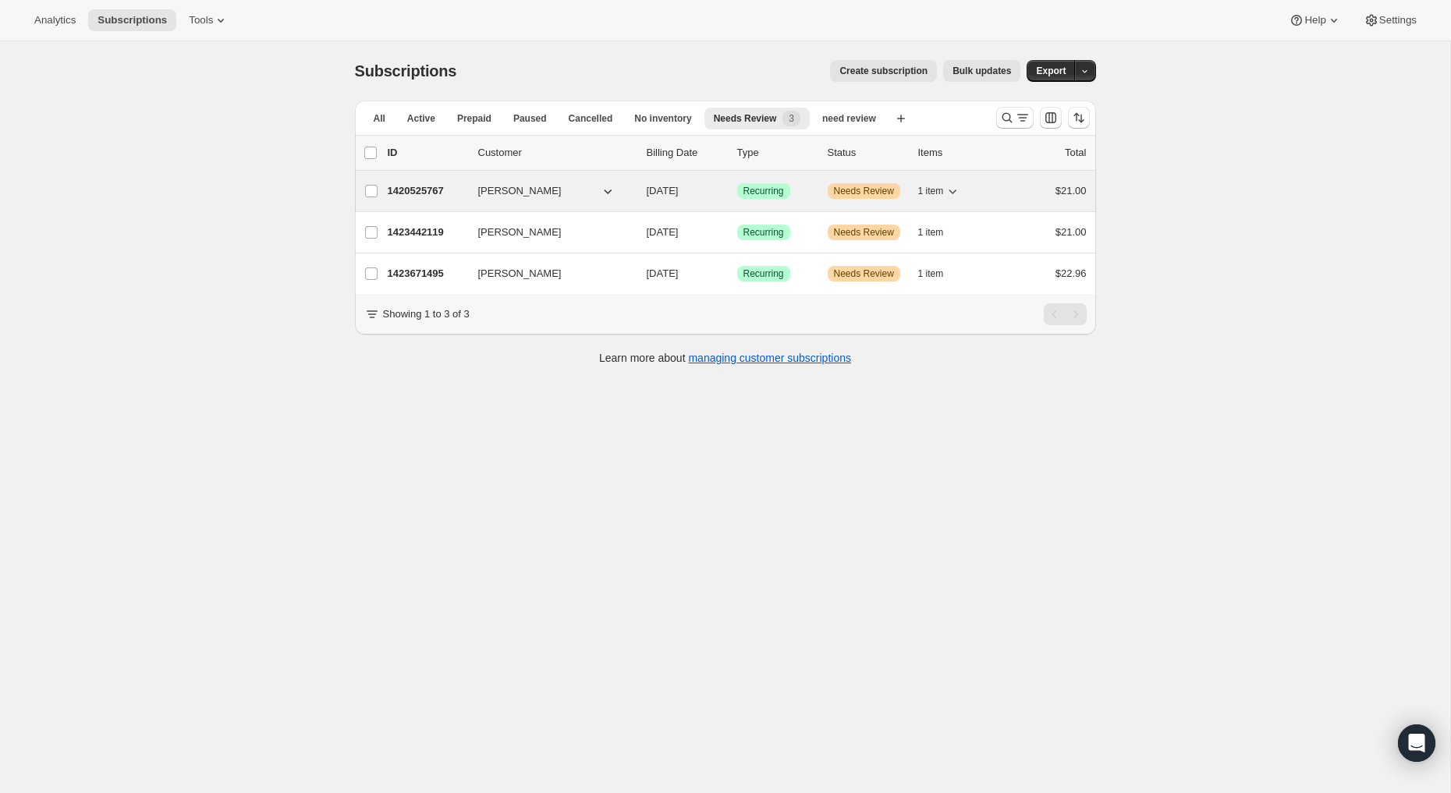
click at [451, 187] on p "1420525767" at bounding box center [427, 191] width 78 height 16
